Goal: Ask a question

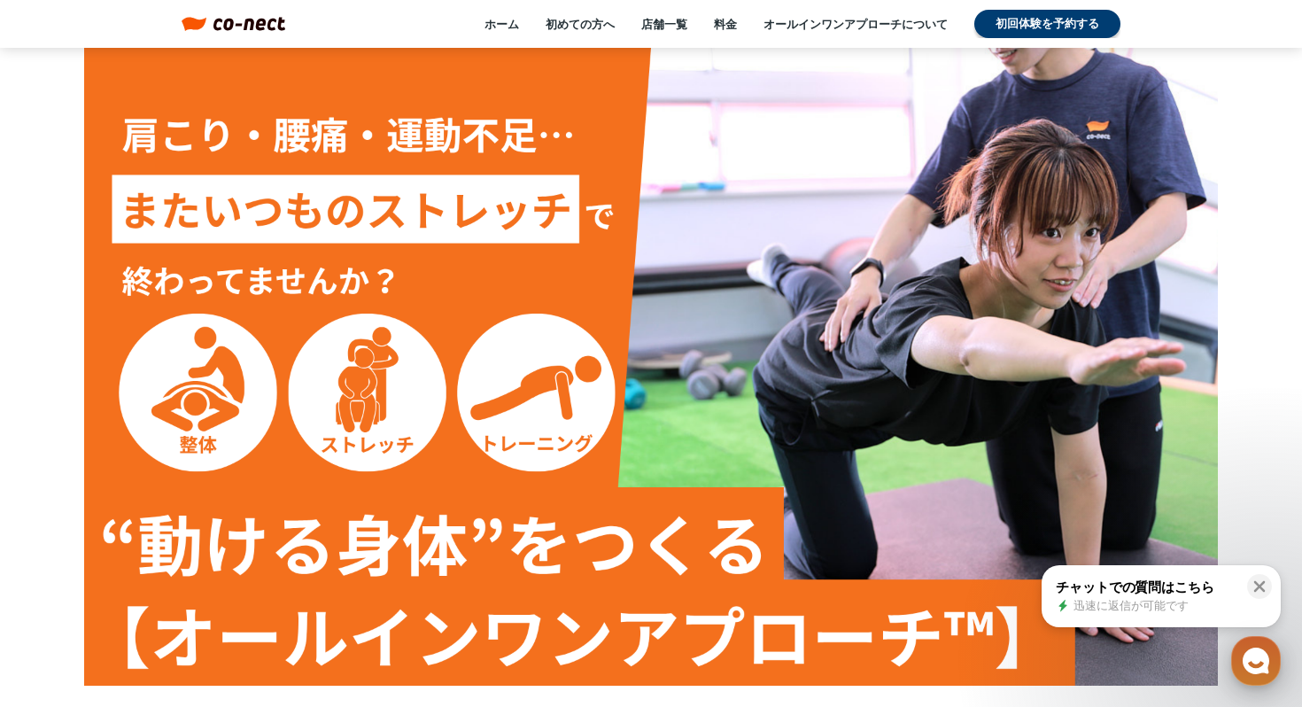
click at [1257, 669] on use "button" at bounding box center [1255, 660] width 27 height 27
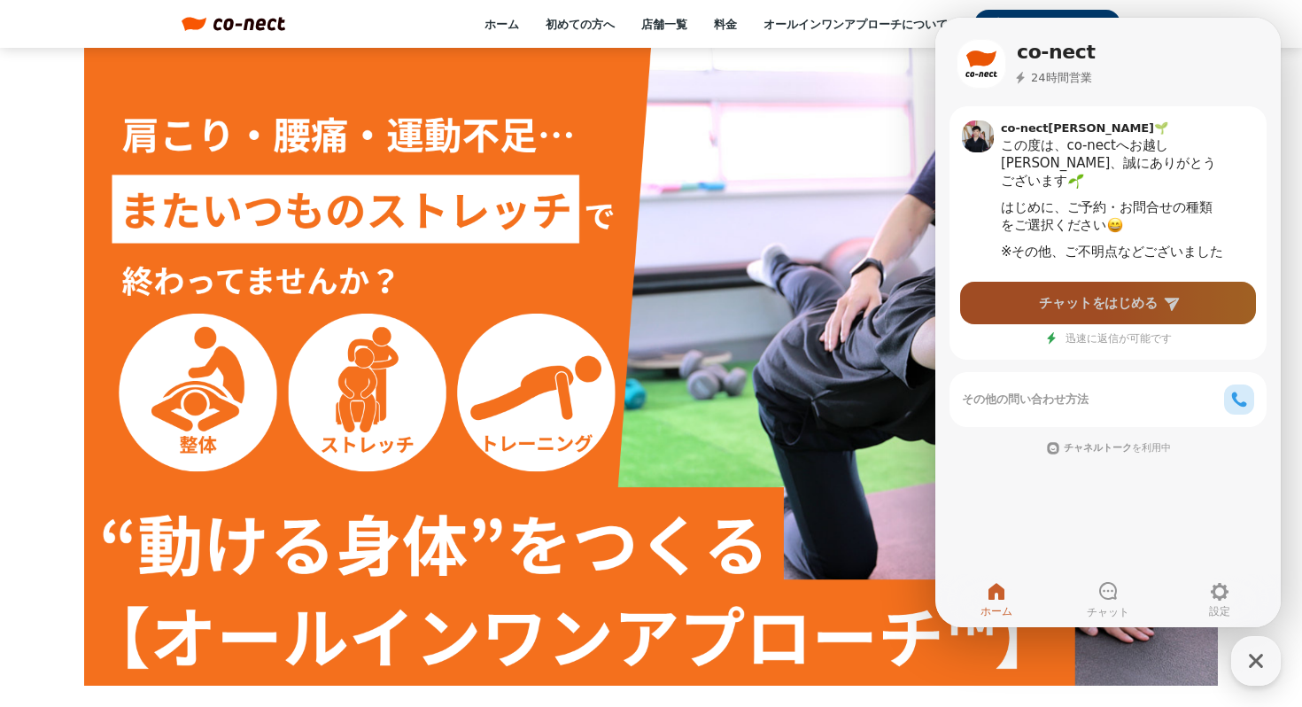
click at [1058, 300] on span "チャットをはじめる" at bounding box center [1098, 303] width 119 height 18
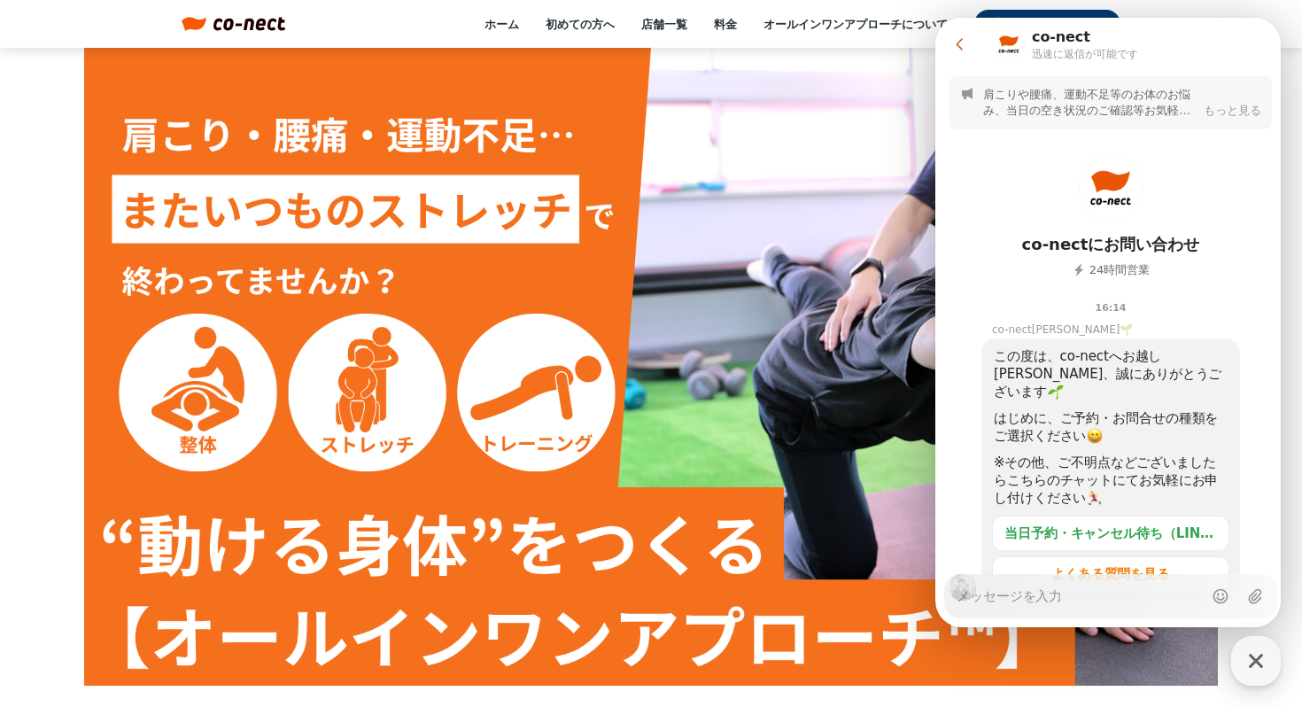
type textarea "x"
type textarea "こ"
type textarea "x"
type textarea "こn"
type textarea "x"
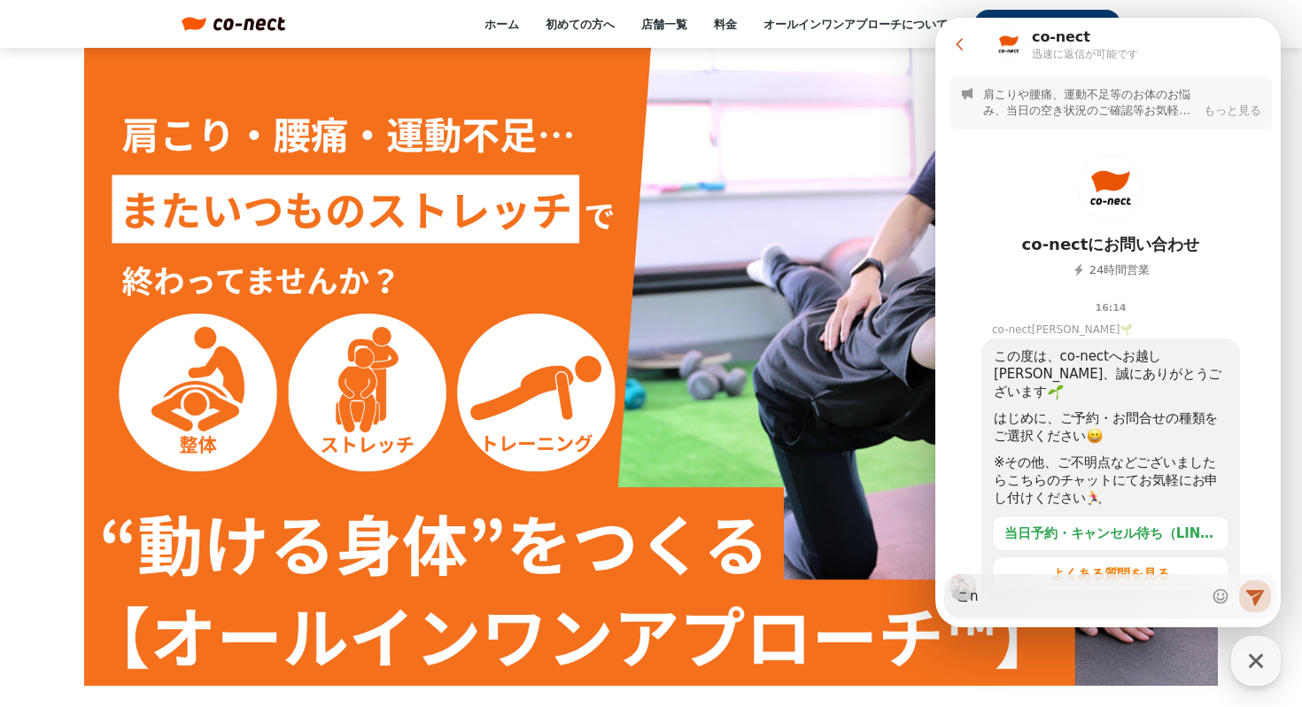
type textarea "こん"
type textarea "x"
type textarea "こんn"
type textarea "x"
type textarea "こんに"
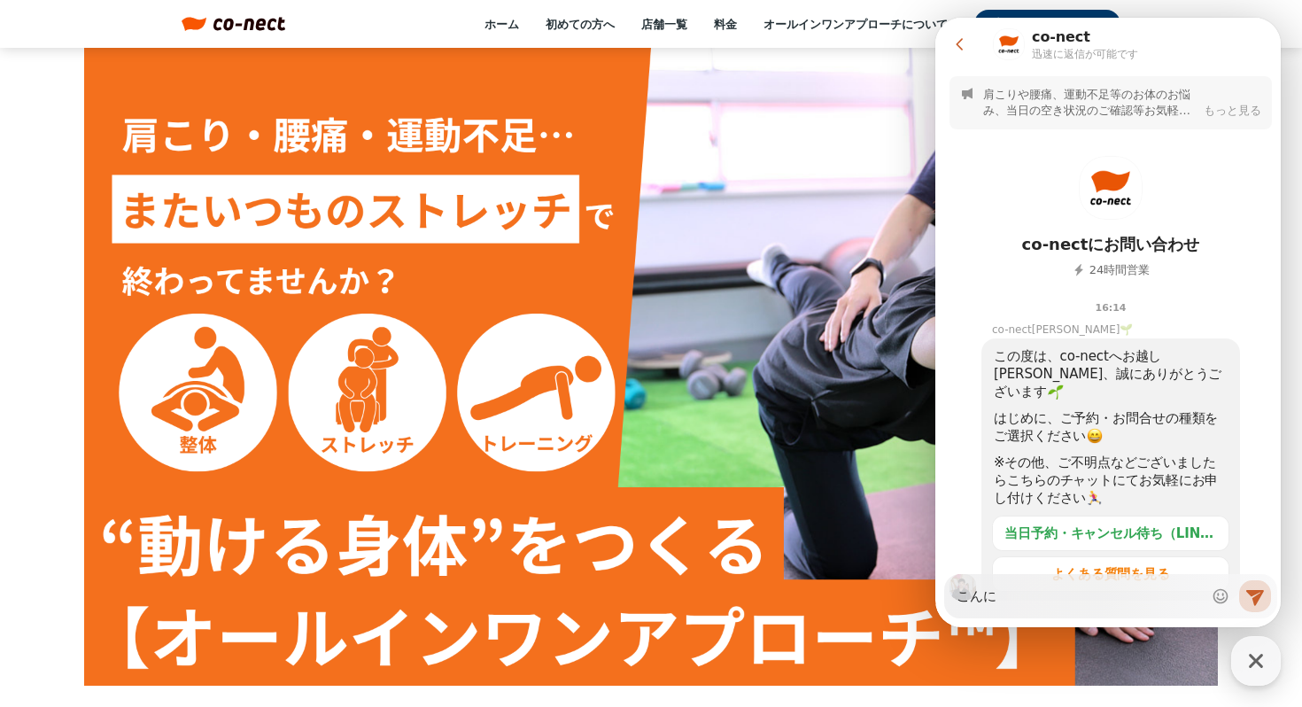
type textarea "x"
type textarea "こんにt"
type textarea "x"
type textarea "こんにち"
type textarea "x"
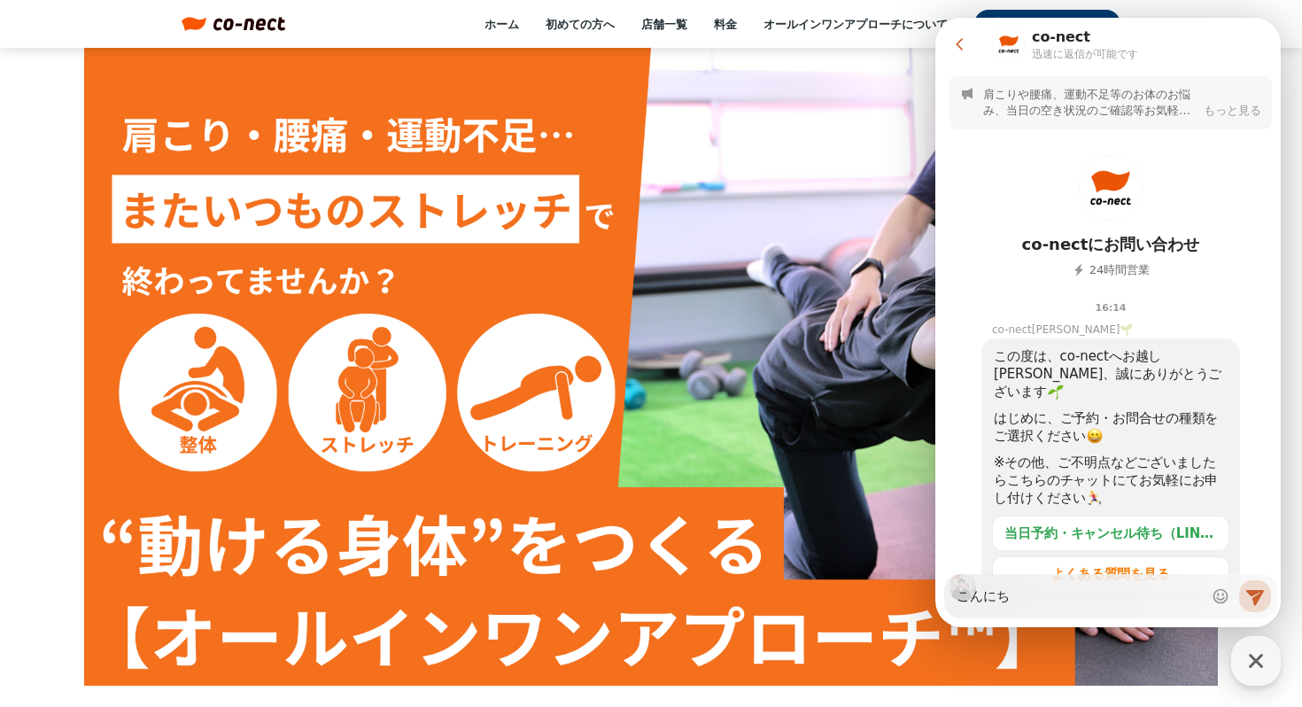
type textarea "こんにちh"
type textarea "x"
type textarea "こんにちは"
type textarea "x"
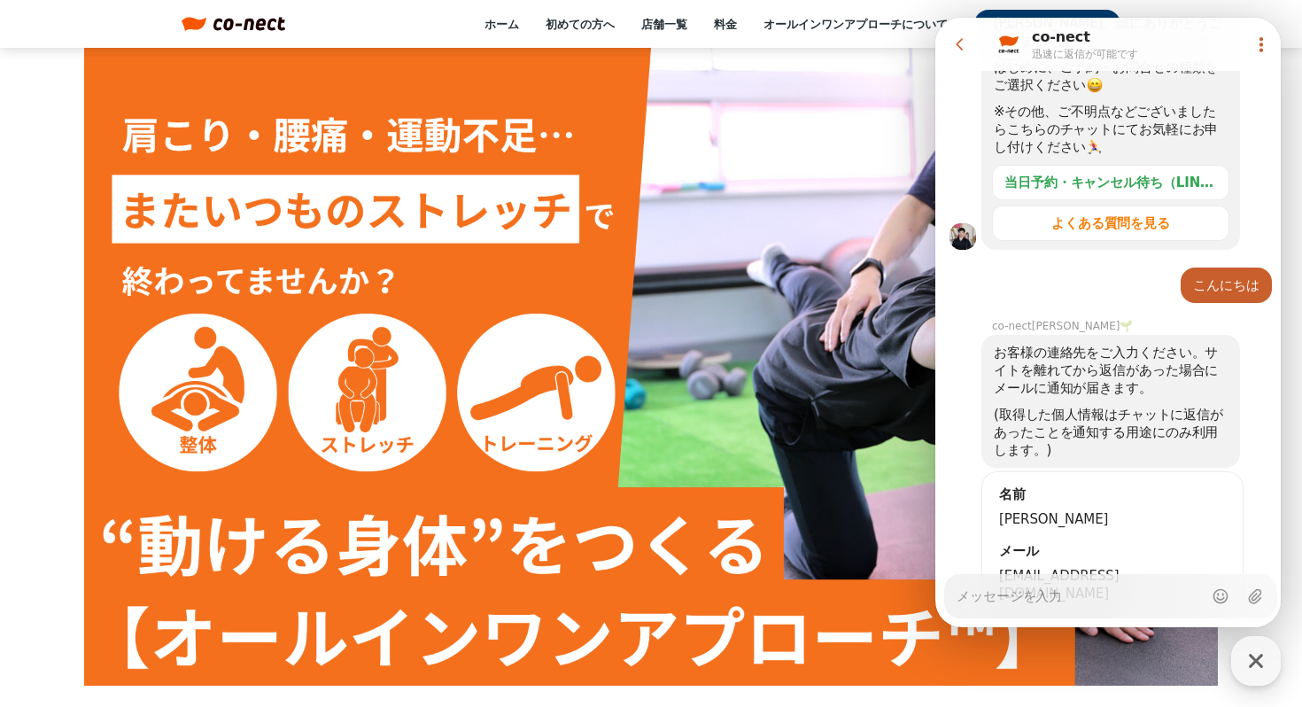
scroll to position [443, 0]
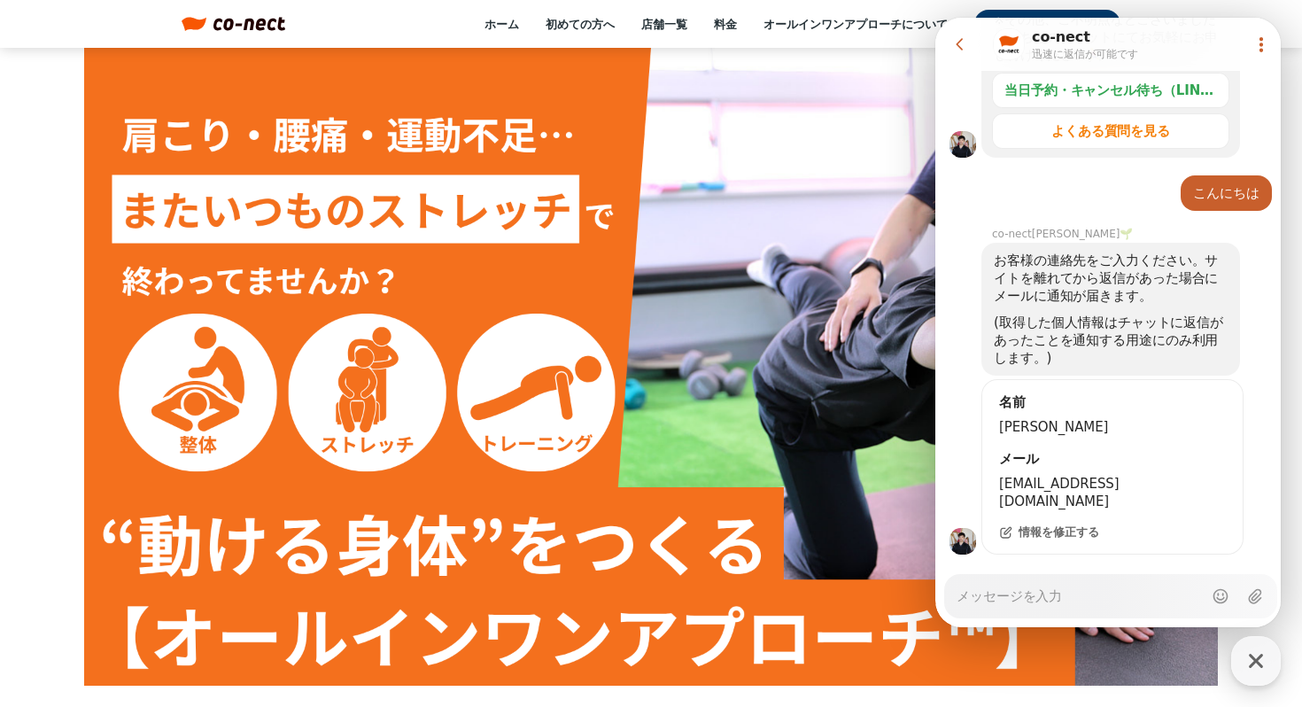
click at [805, 321] on img at bounding box center [651, 367] width 1134 height 638
click at [864, 344] on img at bounding box center [651, 367] width 1134 height 638
type textarea "x"
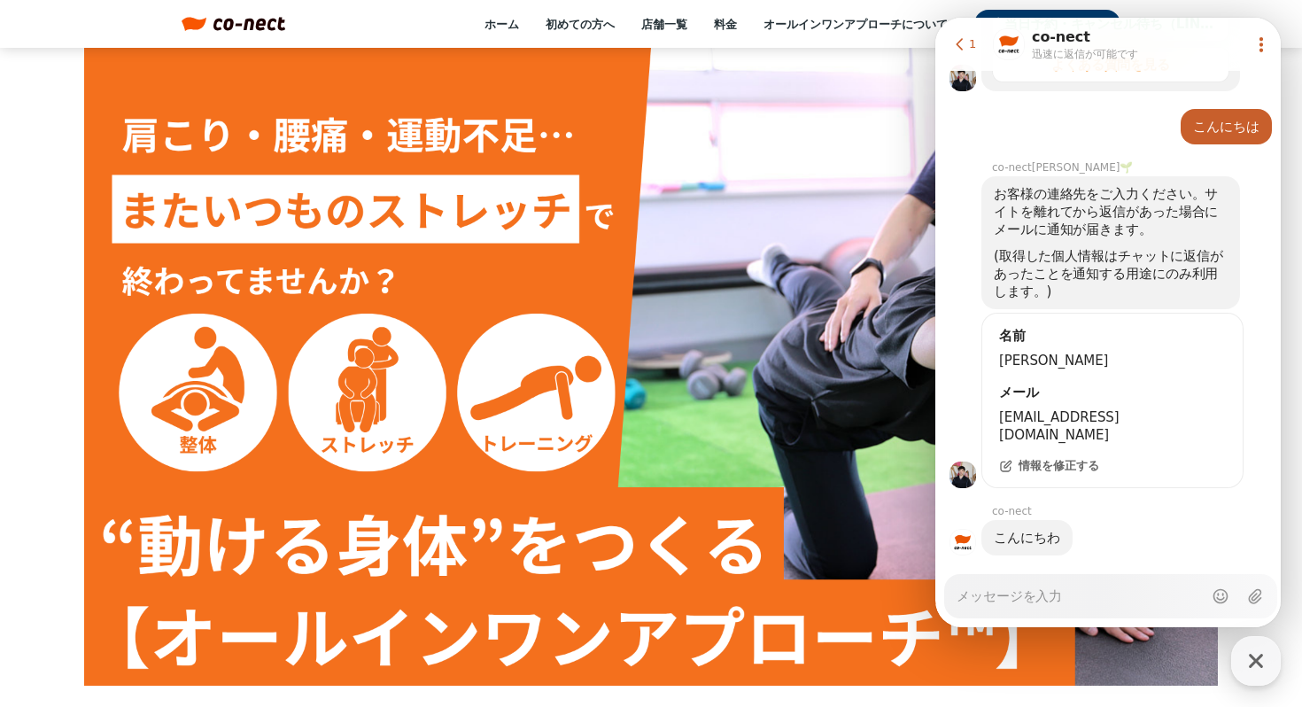
scroll to position [510, 0]
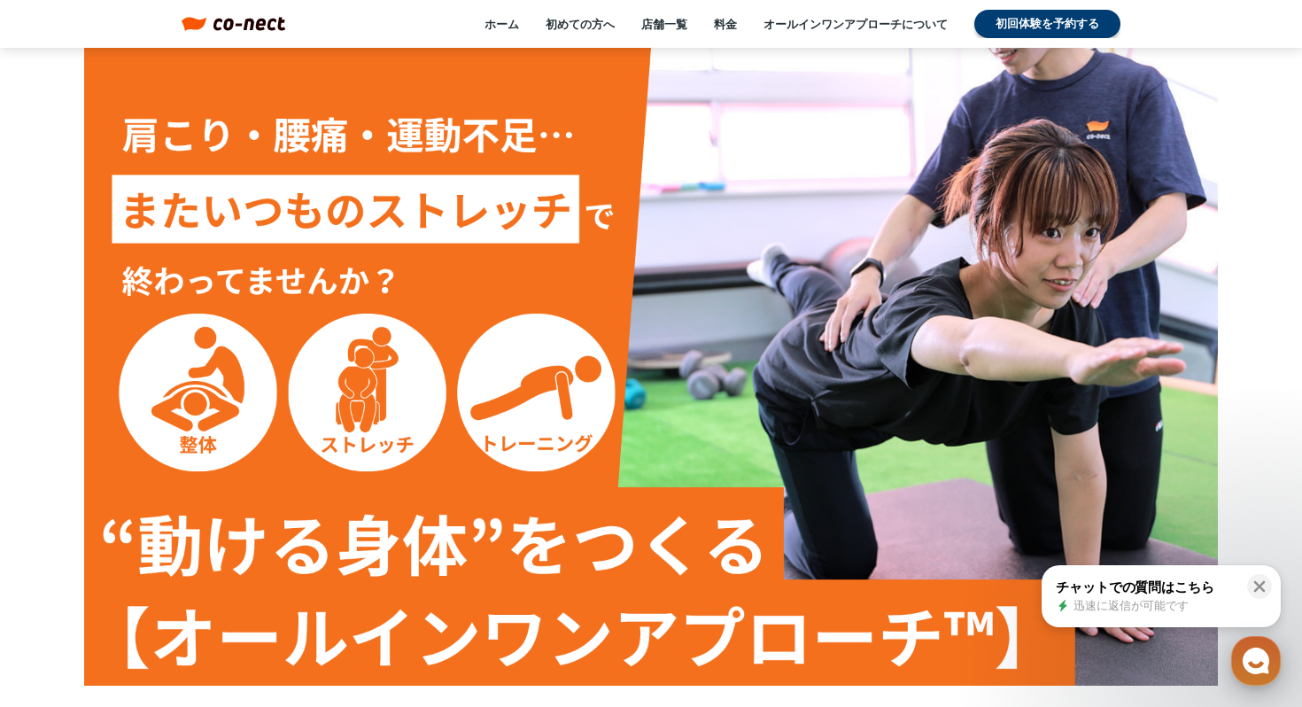
click at [1256, 680] on div "button" at bounding box center [1256, 661] width 50 height 50
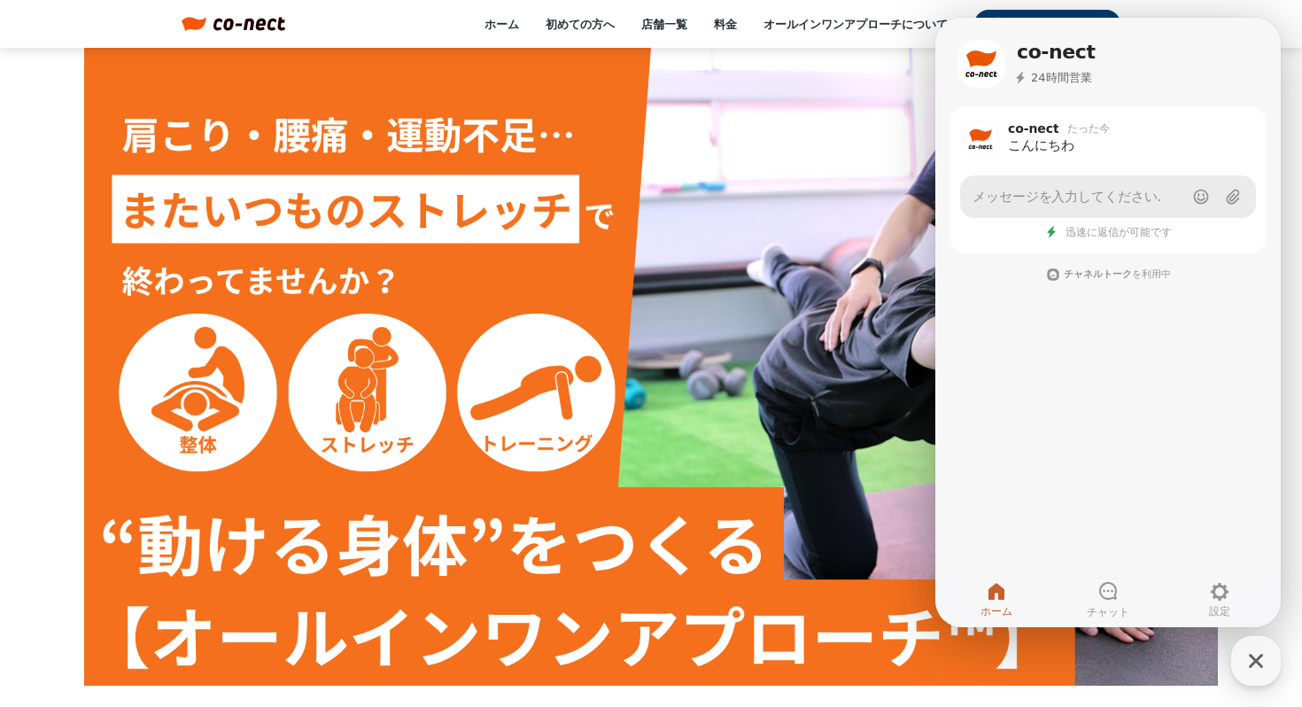
click at [1079, 216] on link "メッセージを入力してください." at bounding box center [1108, 196] width 296 height 43
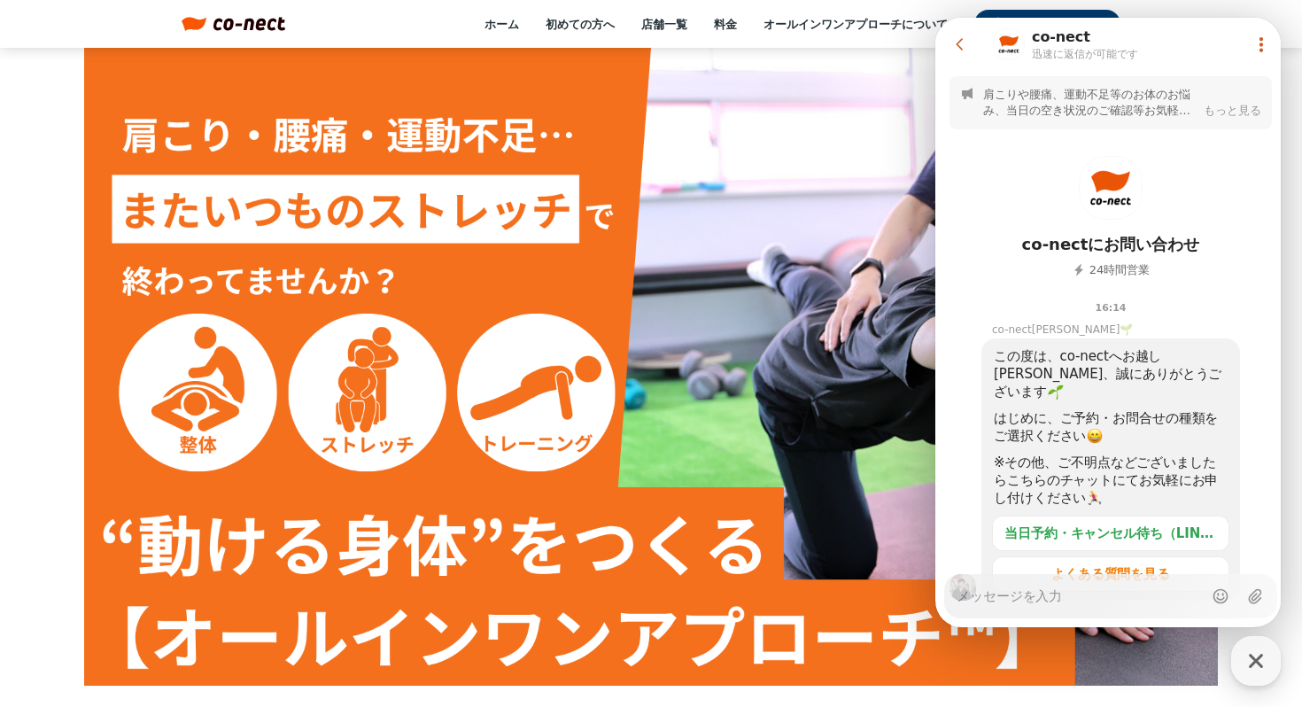
scroll to position [510, 0]
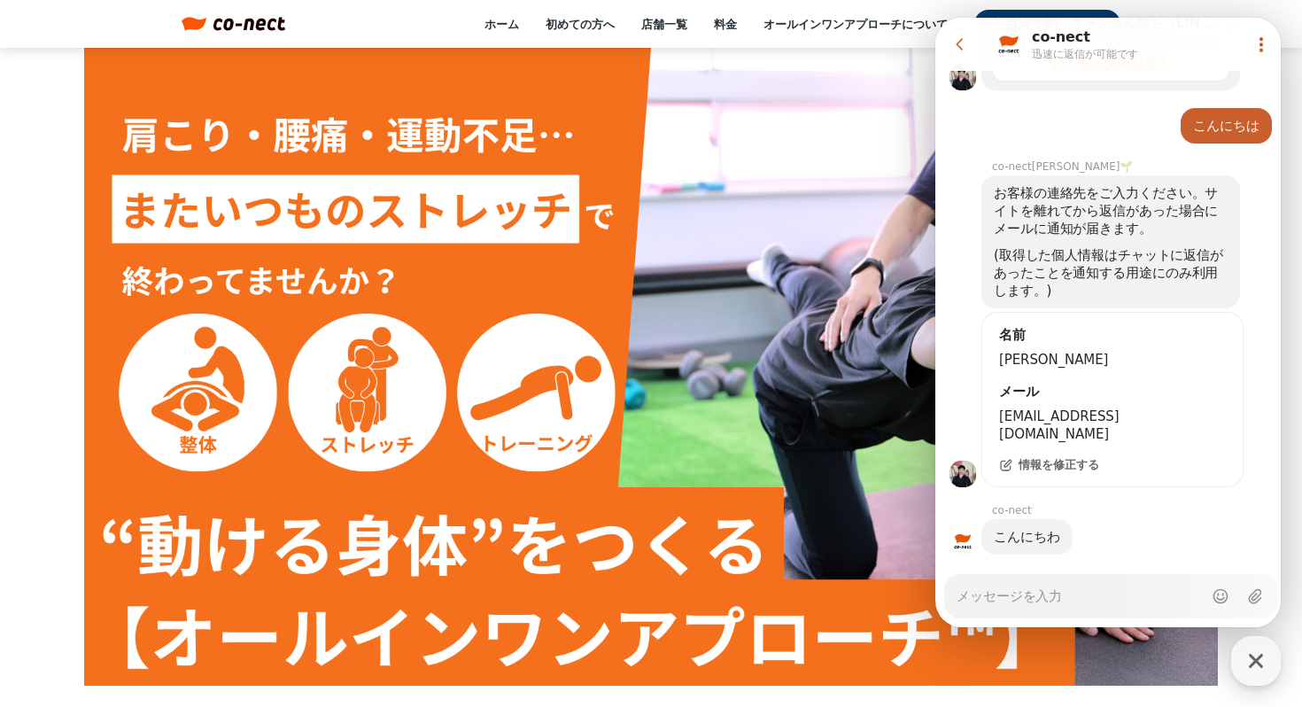
type textarea "x"
